Goal: Information Seeking & Learning: Learn about a topic

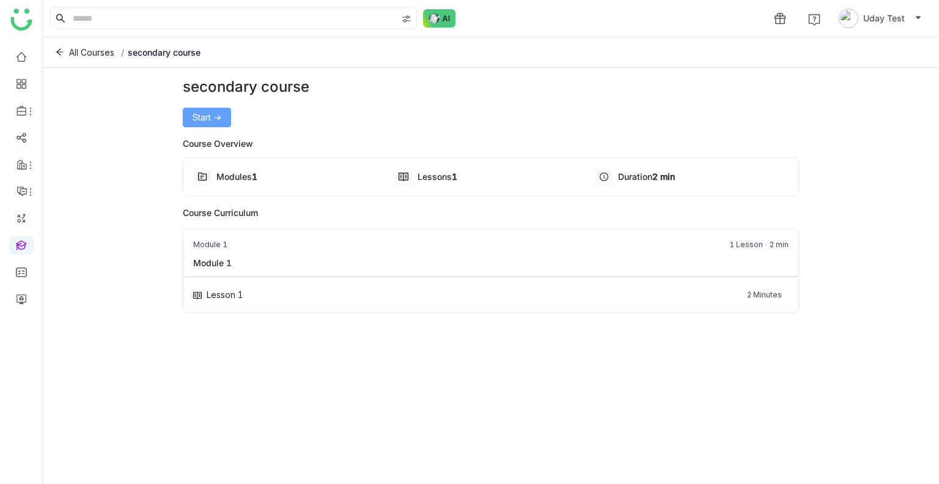
click at [212, 111] on span "Start ->" at bounding box center [207, 117] width 29 height 13
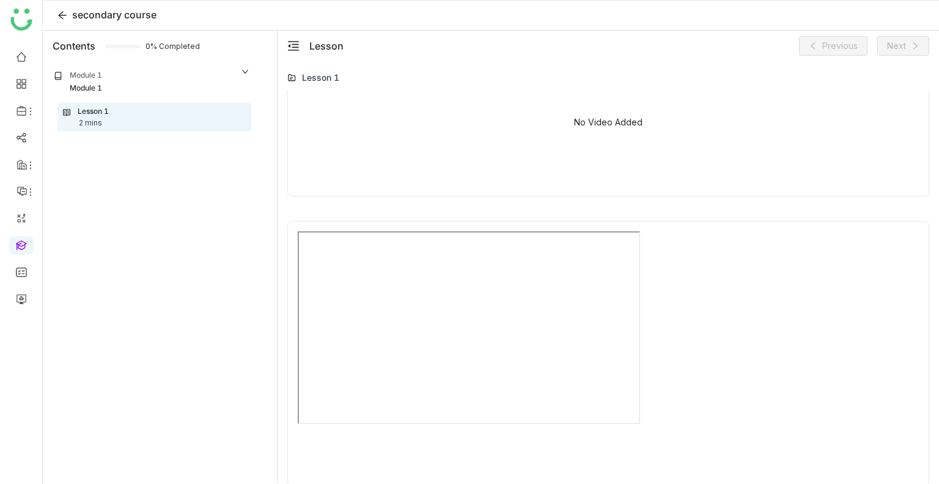
scroll to position [494, 0]
